Goal: Task Accomplishment & Management: Use online tool/utility

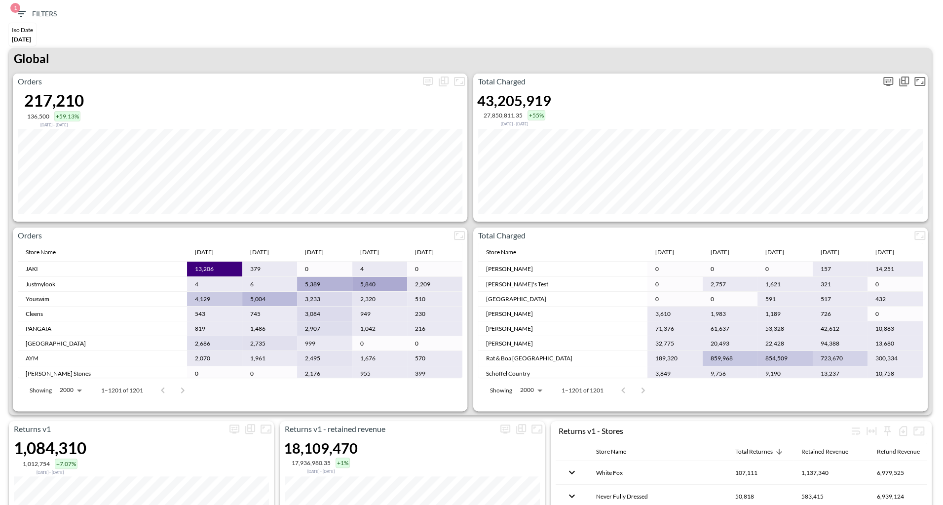
click at [890, 79] on icon "more" at bounding box center [889, 81] width 6 height 4
click at [826, 150] on body "BI.P.EYE, Interactive Analytics Dashboards 1 Filters Iso Date [DATE] Returns v2…" at bounding box center [471, 252] width 943 height 505
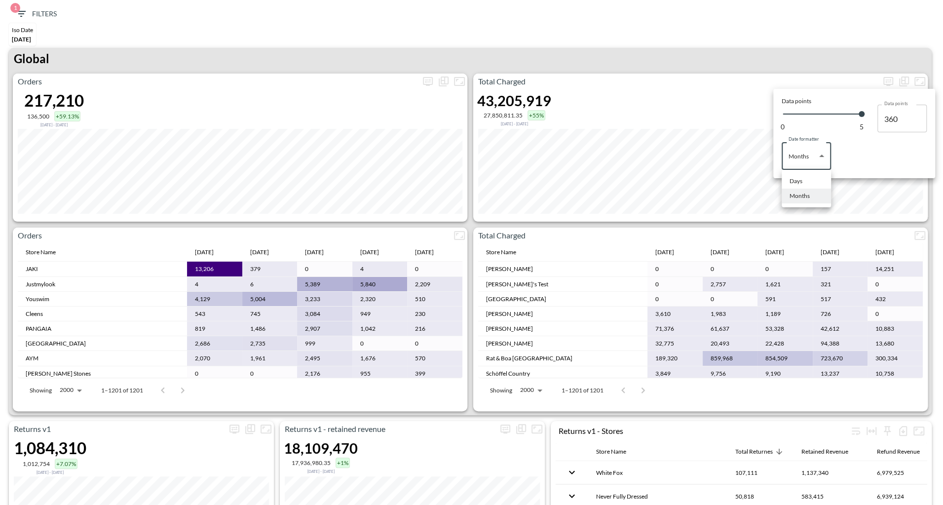
click at [796, 174] on li "Days" at bounding box center [806, 181] width 49 height 15
type input "Days"
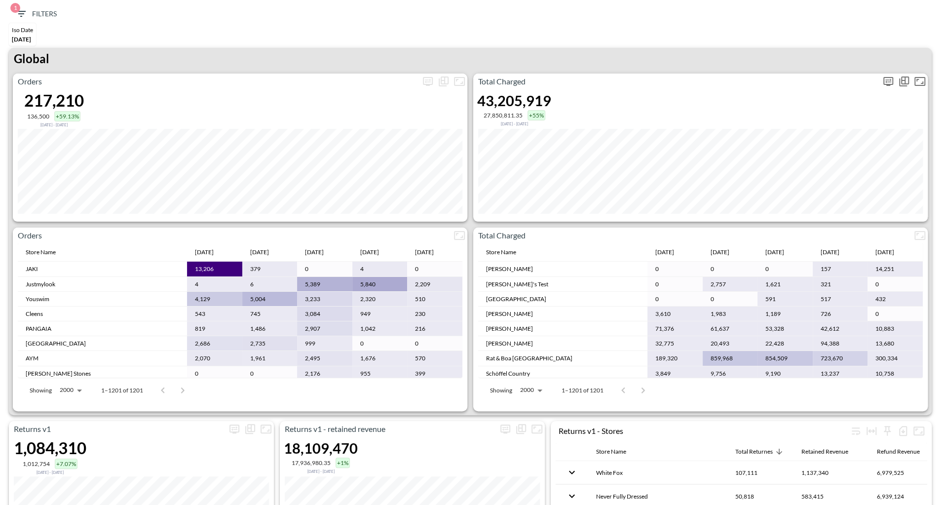
click at [887, 79] on icon "more" at bounding box center [889, 82] width 12 height 12
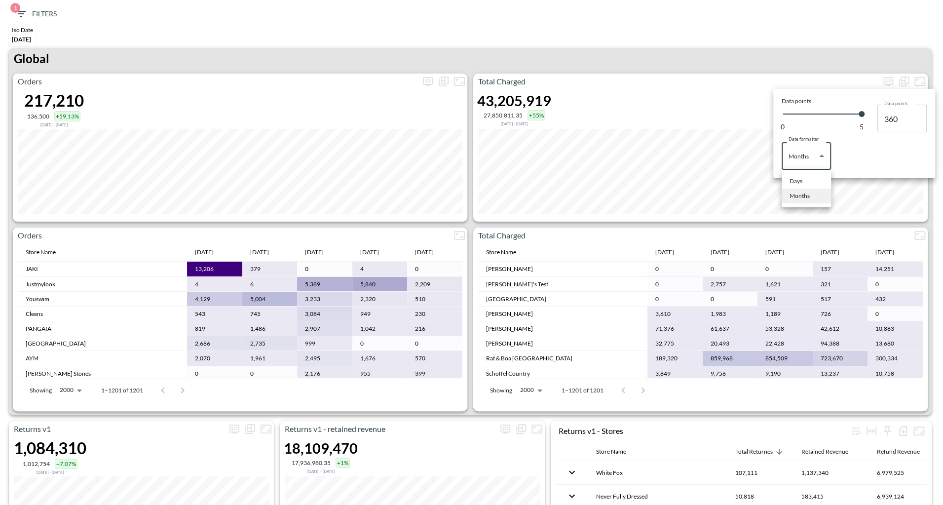
click at [808, 166] on body "BI.P.EYE, Interactive Analytics Dashboards 1 Filters Iso Date [DATE] Returns v2…" at bounding box center [471, 252] width 943 height 505
click at [796, 181] on div "Days" at bounding box center [796, 181] width 13 height 9
type input "Days"
type input "138"
click at [697, 60] on div at bounding box center [471, 252] width 943 height 505
